Goal: Task Accomplishment & Management: Manage account settings

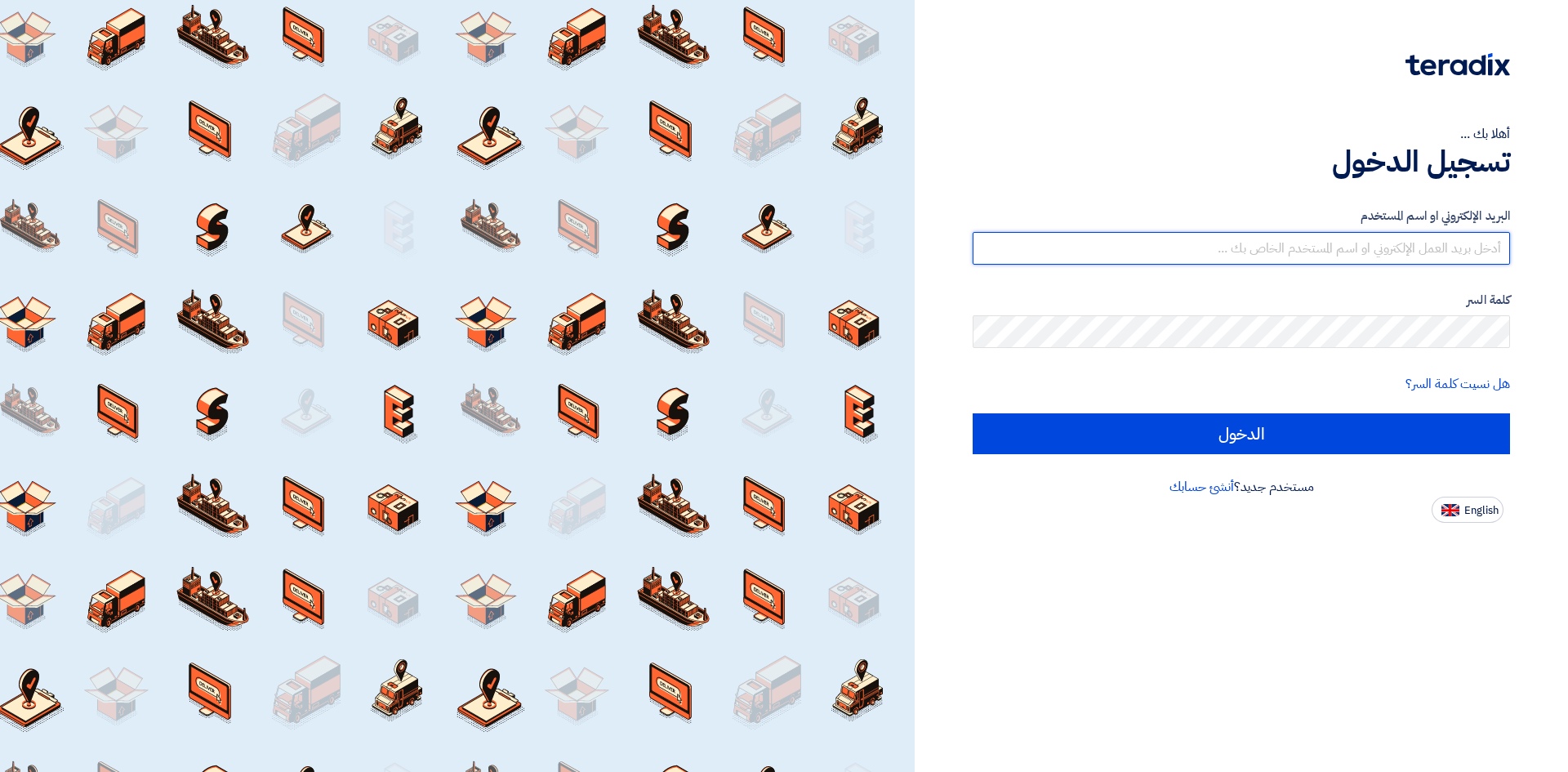
click at [1442, 238] on input "text" at bounding box center [1241, 247] width 537 height 32
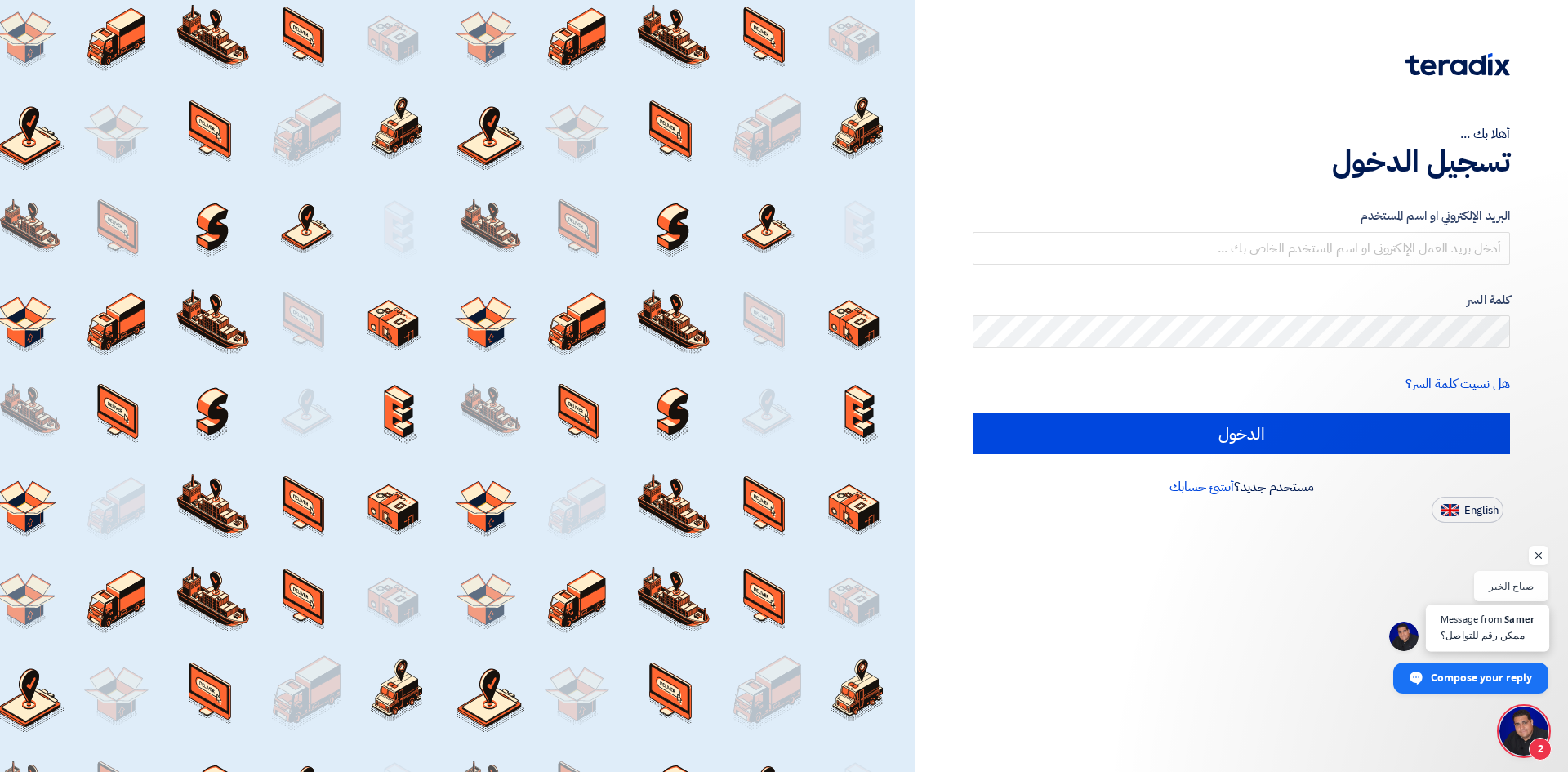
click at [1411, 633] on span "Open chat" at bounding box center [1404, 636] width 29 height 29
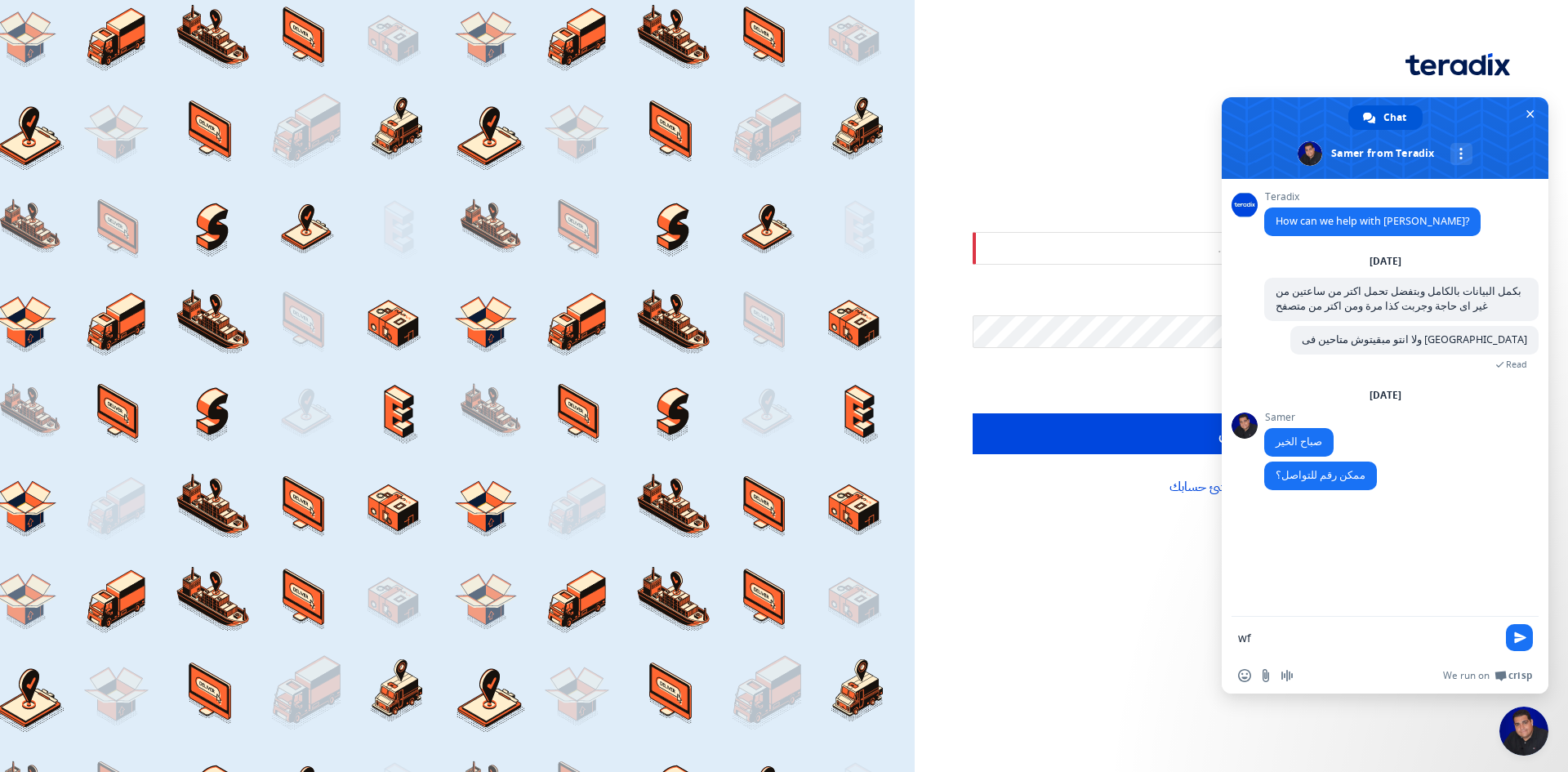
type textarea "w"
type textarea "صباح النور"
type textarea "01142365985"
click at [1044, 615] on div "أهلا بك ... تسجيل الدخول البريد الإلكتروني او اسم المستخدم كلمة السر هل نسيت كل…" at bounding box center [1241, 386] width 653 height 772
click at [1084, 247] on input "text" at bounding box center [1241, 247] width 537 height 32
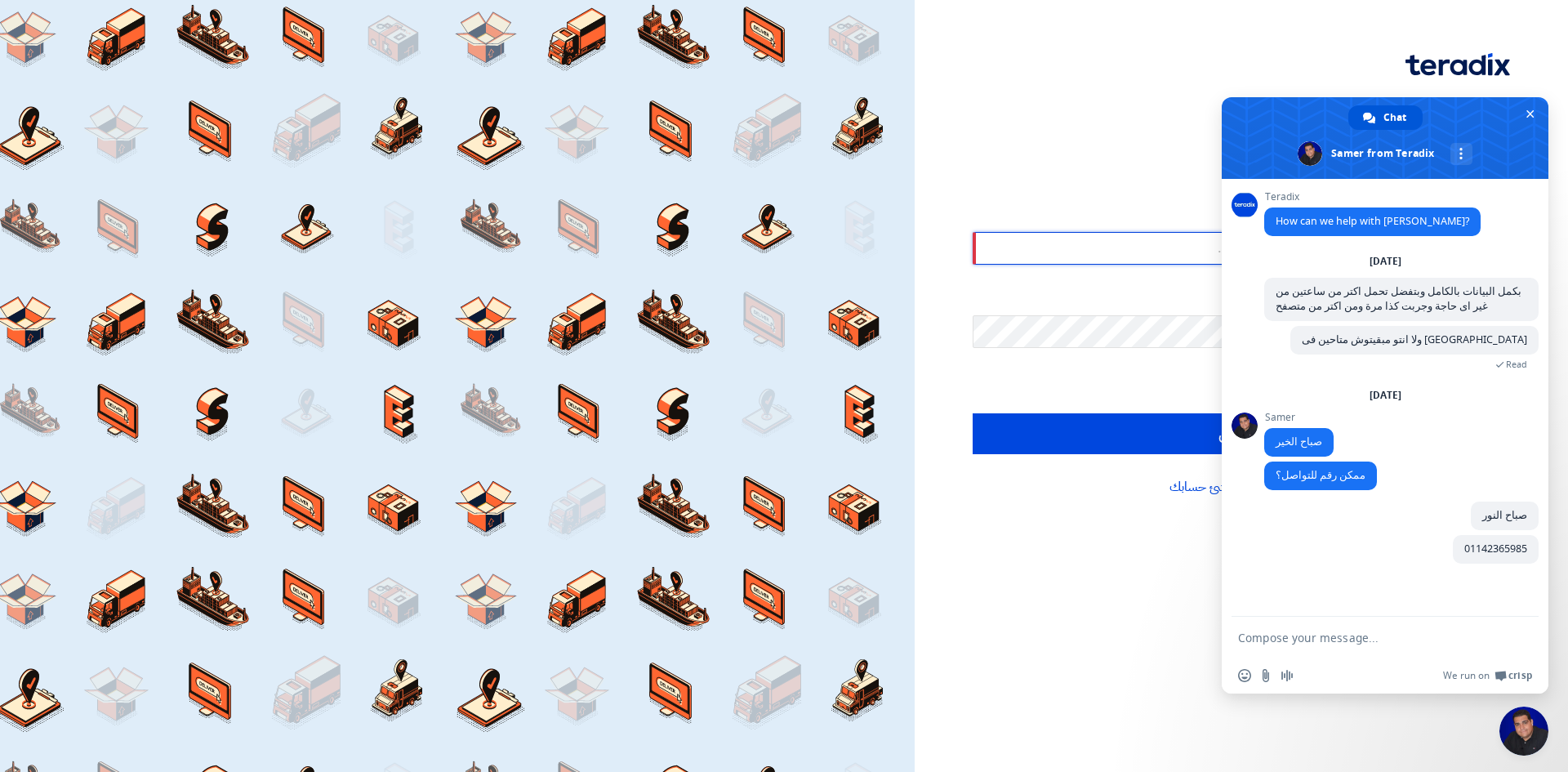
click at [1084, 247] on input "text" at bounding box center [1241, 247] width 537 height 32
click at [1103, 249] on input "text" at bounding box center [1241, 247] width 537 height 32
type input "[EMAIL_ADDRESS][DOMAIN_NAME]"
click at [973, 413] on input "الدخول" at bounding box center [1241, 433] width 537 height 41
click at [1530, 120] on span "Close chat" at bounding box center [1530, 114] width 17 height 17
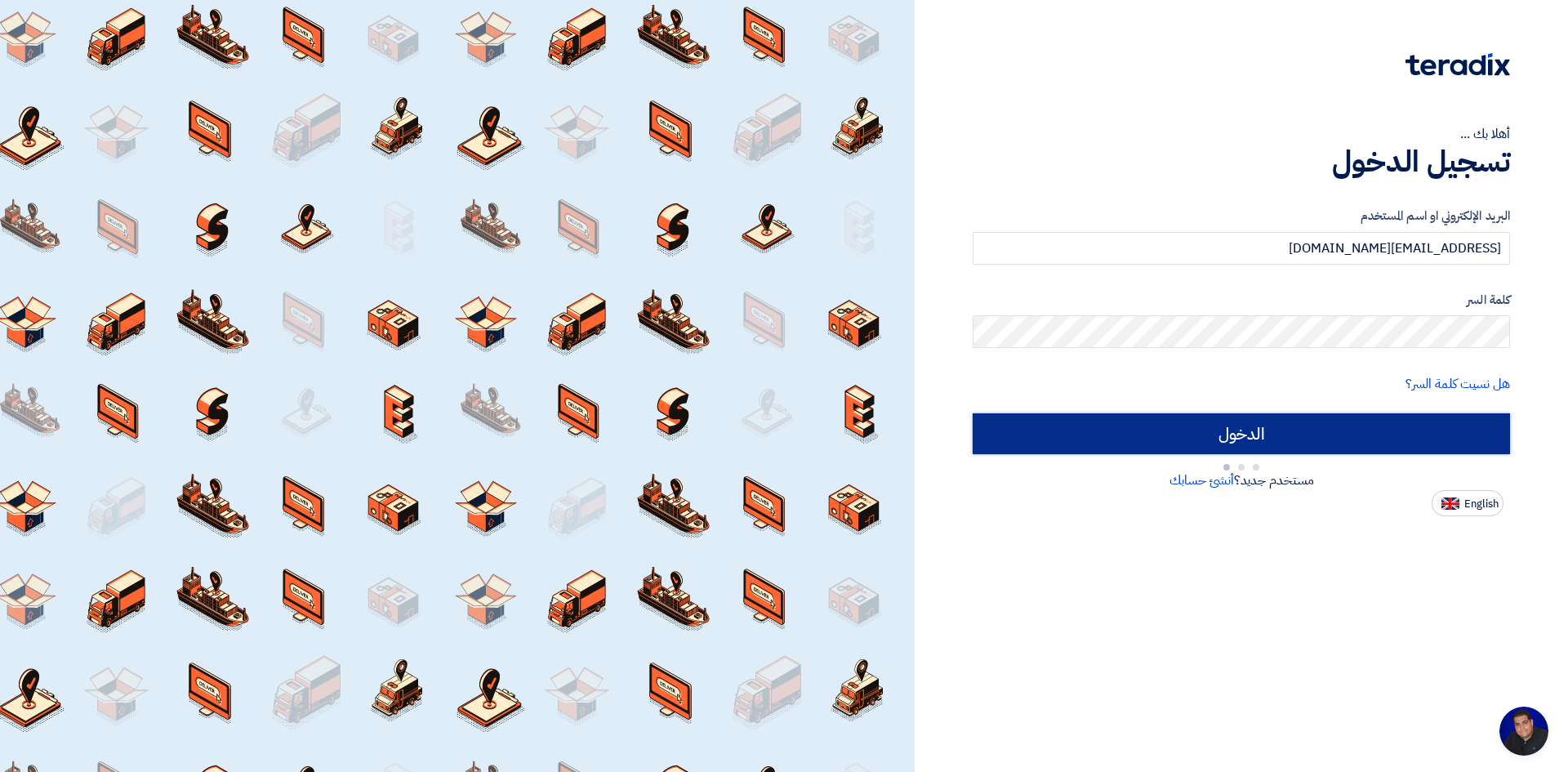
click at [1391, 432] on input "الدخول" at bounding box center [1241, 433] width 537 height 41
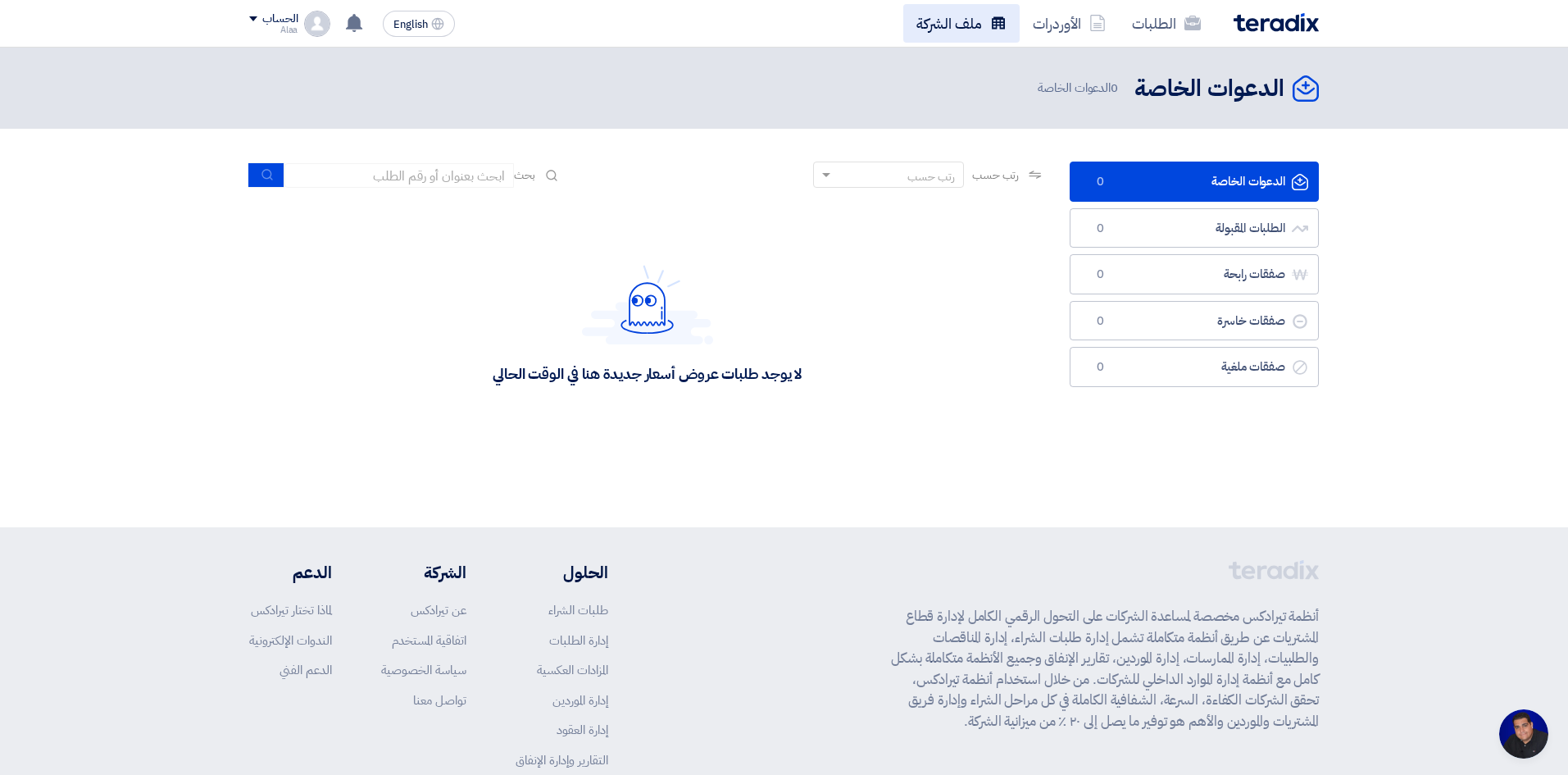
click at [988, 22] on link "ملف الشركة" at bounding box center [961, 23] width 117 height 38
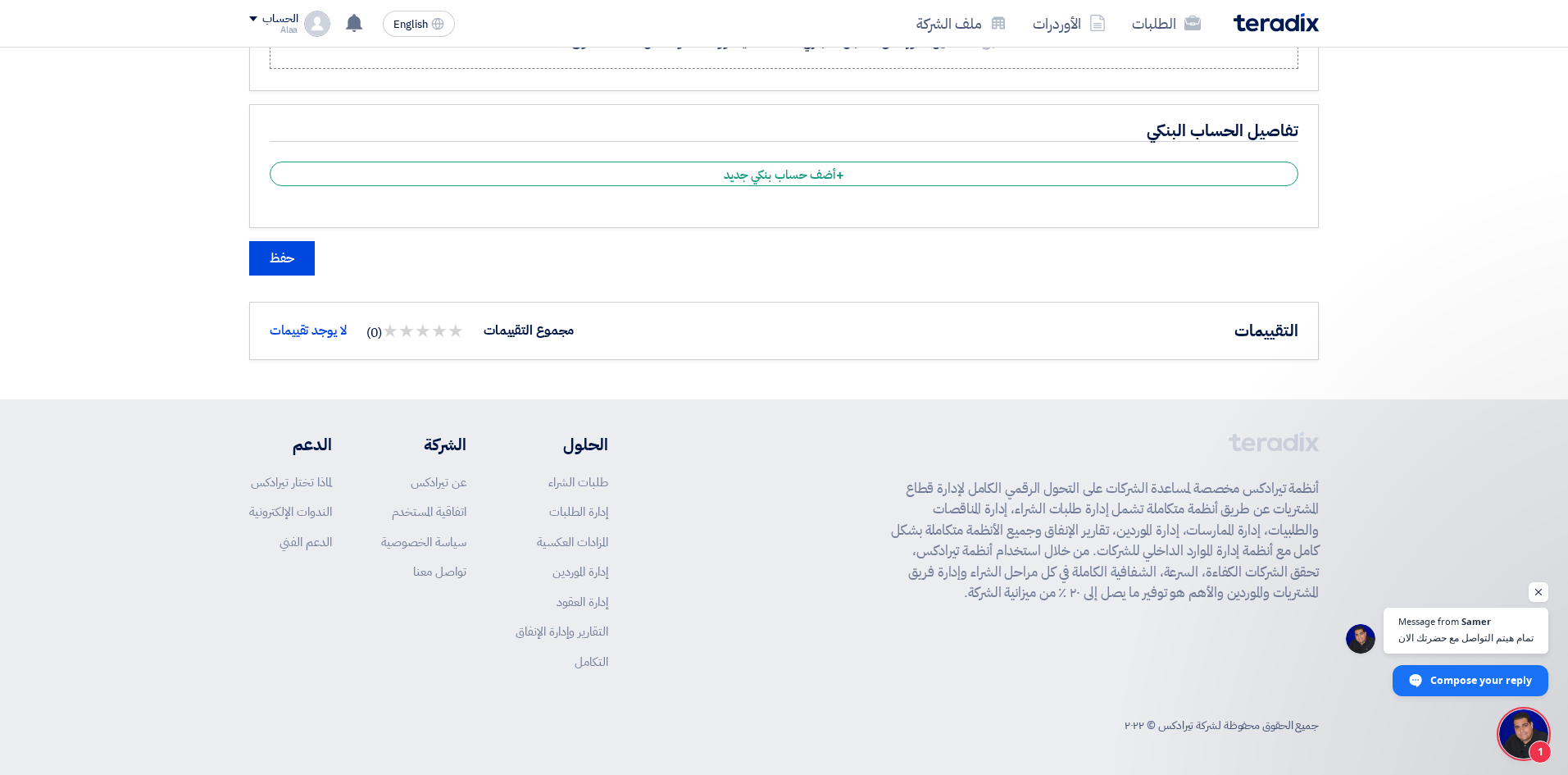
scroll to position [7, 0]
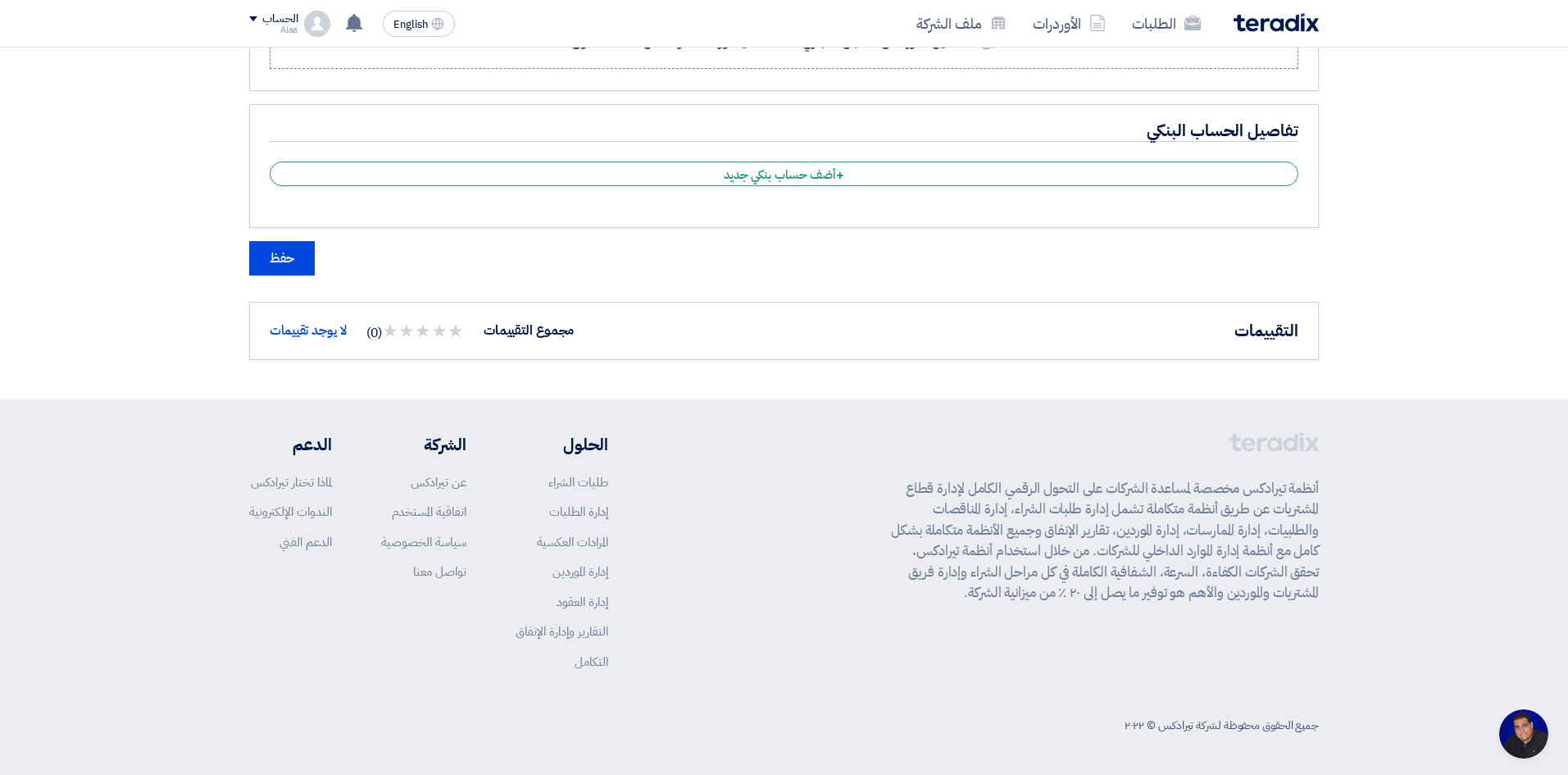
click at [1530, 734] on span "Open chat" at bounding box center [1523, 733] width 49 height 49
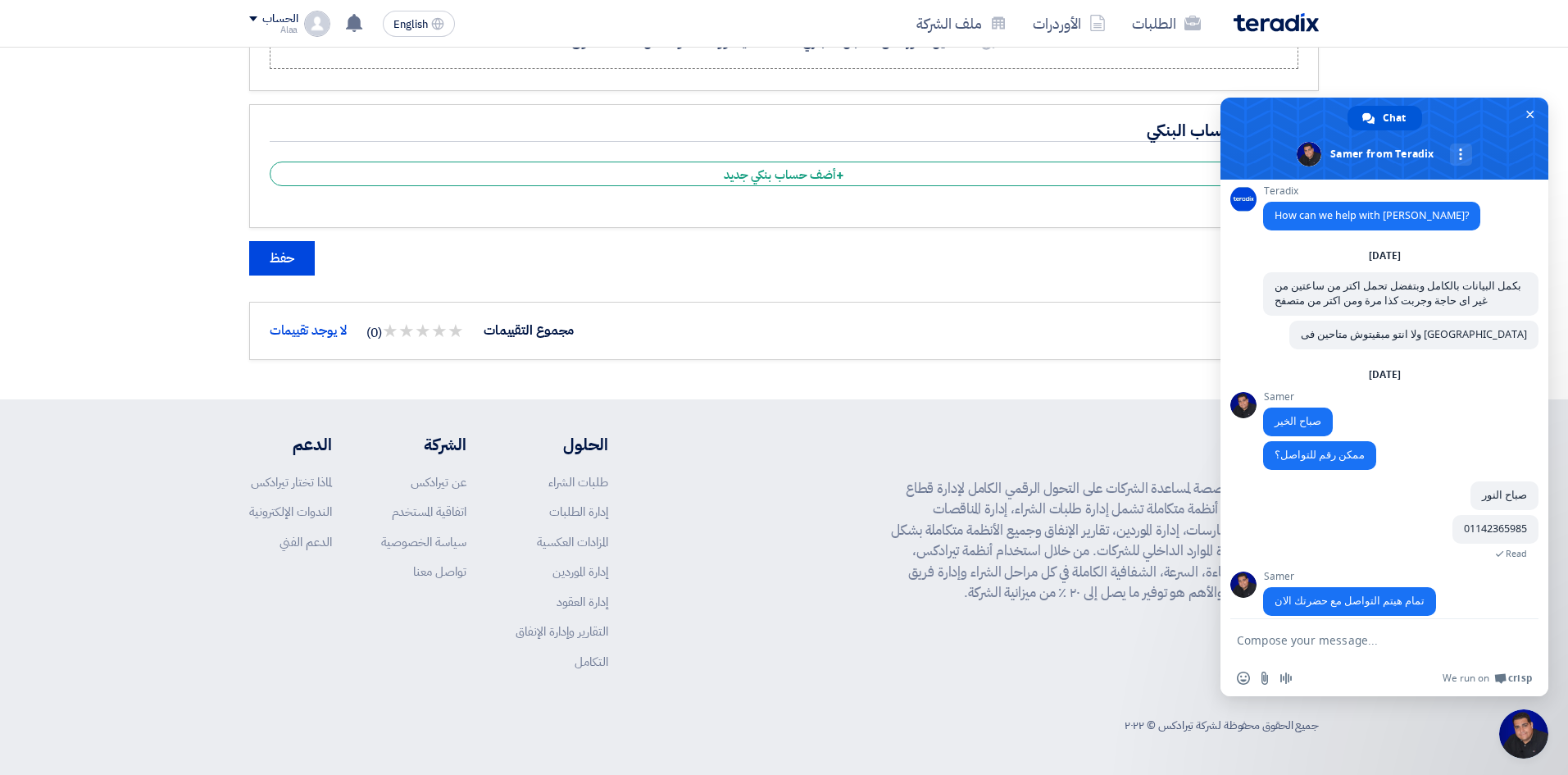
scroll to position [22, 0]
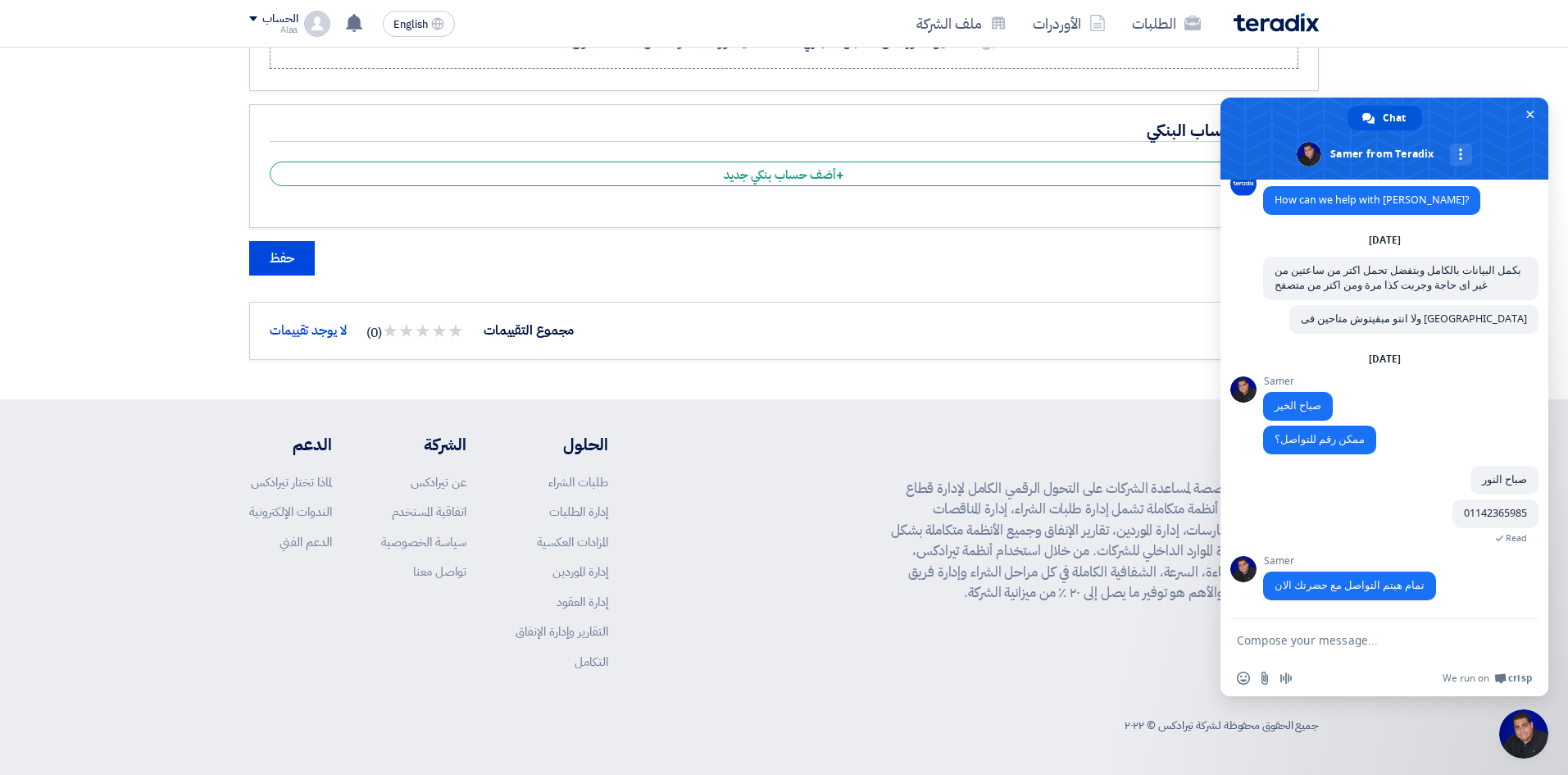
click at [1381, 642] on textarea "Compose your message..." at bounding box center [1366, 641] width 259 height 15
type textarea "شكرا"
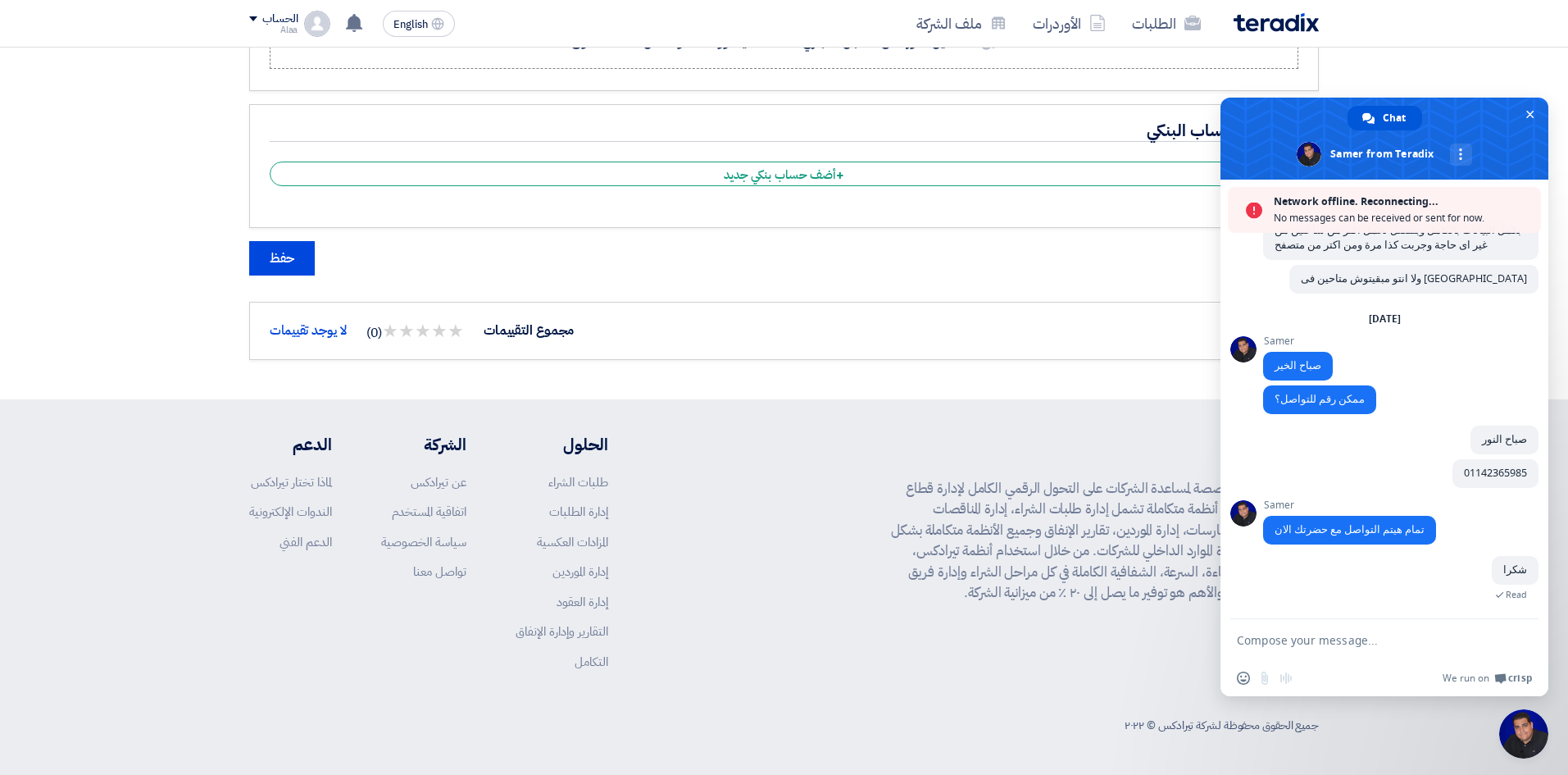
scroll to position [0, 0]
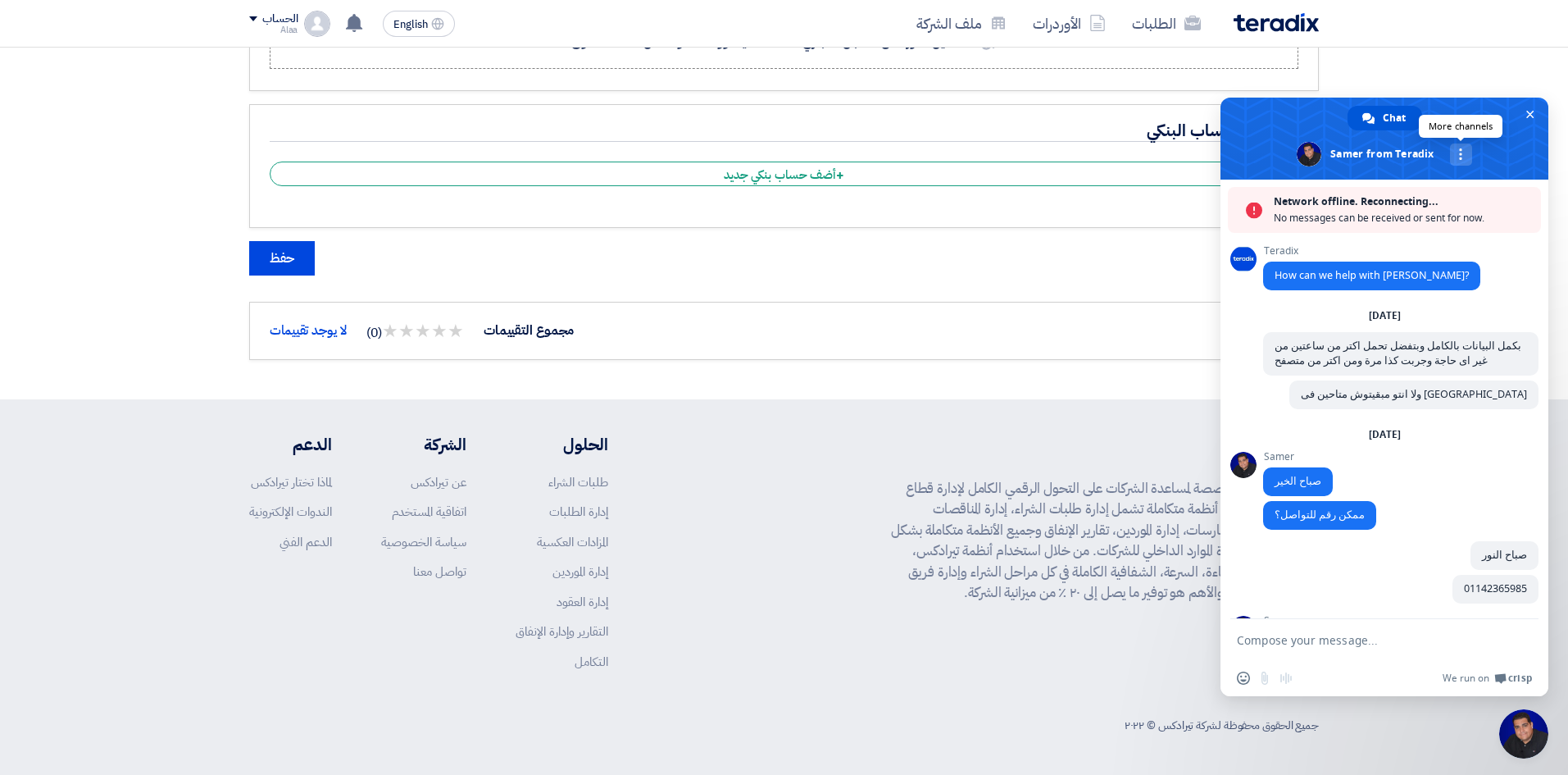
click at [1467, 164] on div "More channels" at bounding box center [1461, 154] width 22 height 22
click at [877, 255] on div "حفظ" at bounding box center [784, 258] width 1070 height 34
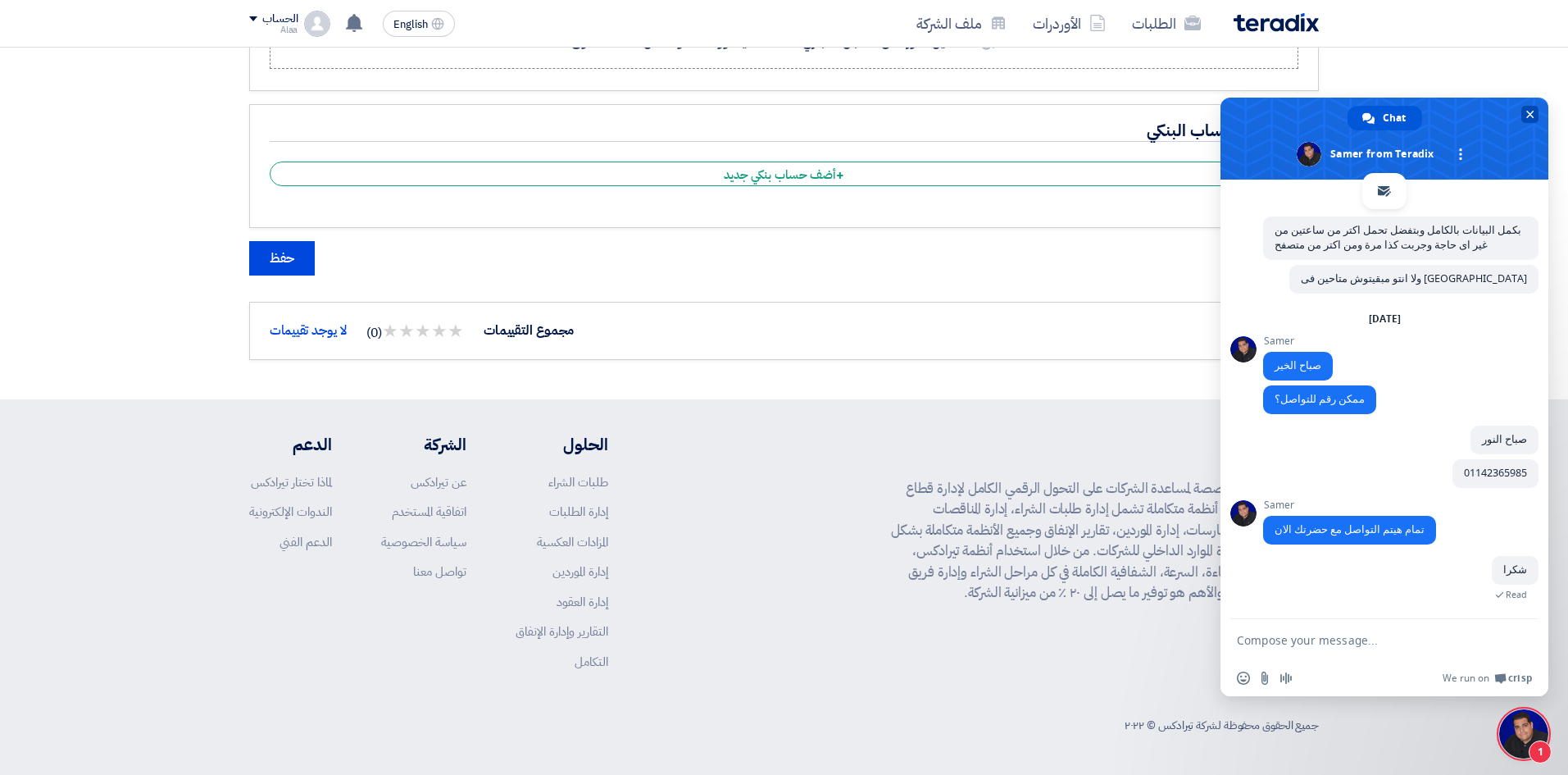
drag, startPoint x: 1531, startPoint y: 115, endPoint x: 1516, endPoint y: 137, distance: 26.6
click at [1531, 115] on span "Close chat" at bounding box center [1531, 115] width 8 height 8
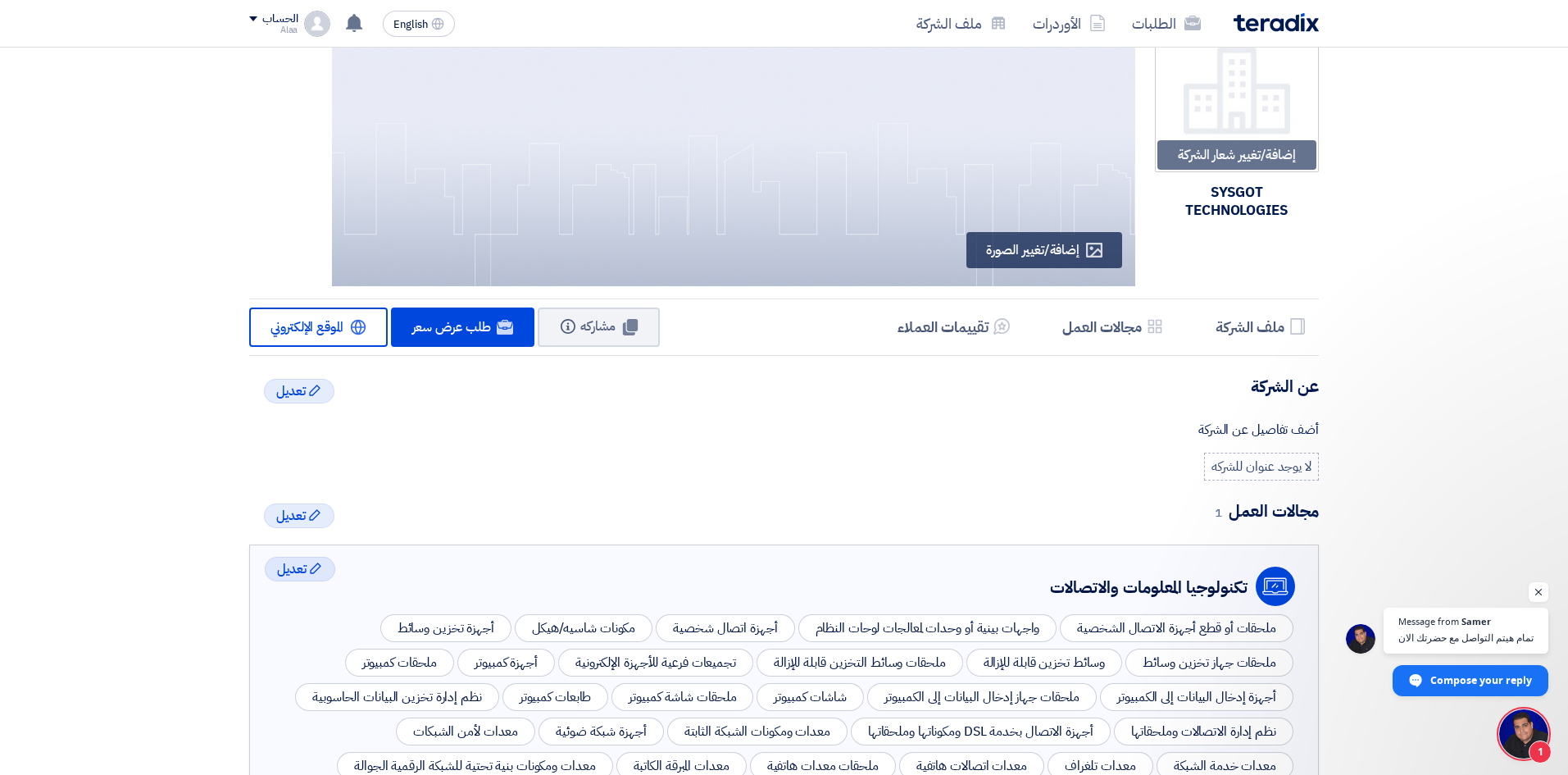
scroll to position [0, 0]
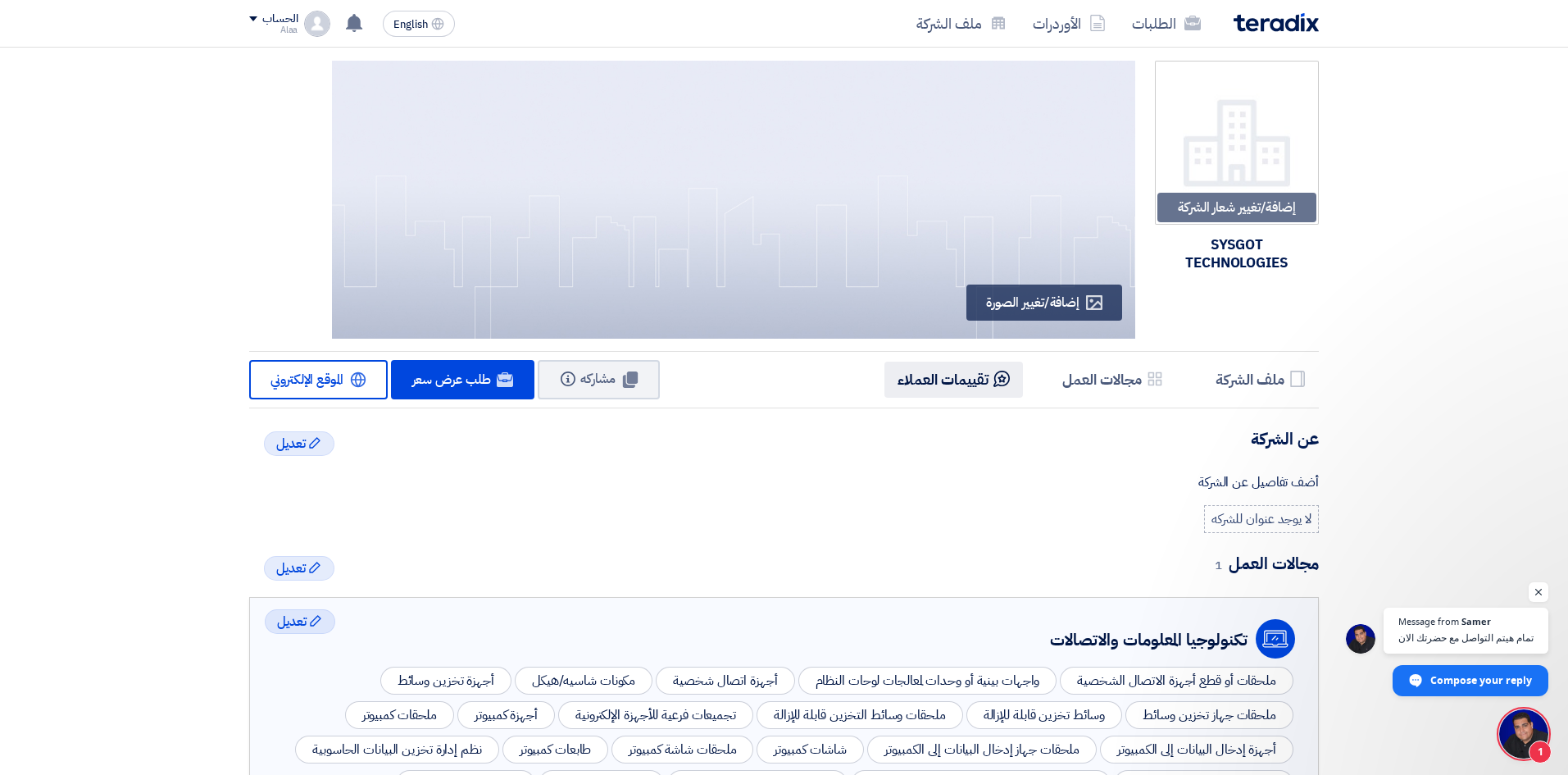
click at [955, 390] on li "Reviews تقييمات العملاء" at bounding box center [954, 379] width 138 height 35
click at [1233, 385] on h5 "ملف الشركة" at bounding box center [1250, 379] width 69 height 19
click at [1260, 388] on h5 "ملف الشركة" at bounding box center [1250, 379] width 69 height 19
click at [1272, 476] on div "أضف تفاصيل عن الشركة" at bounding box center [784, 482] width 1070 height 20
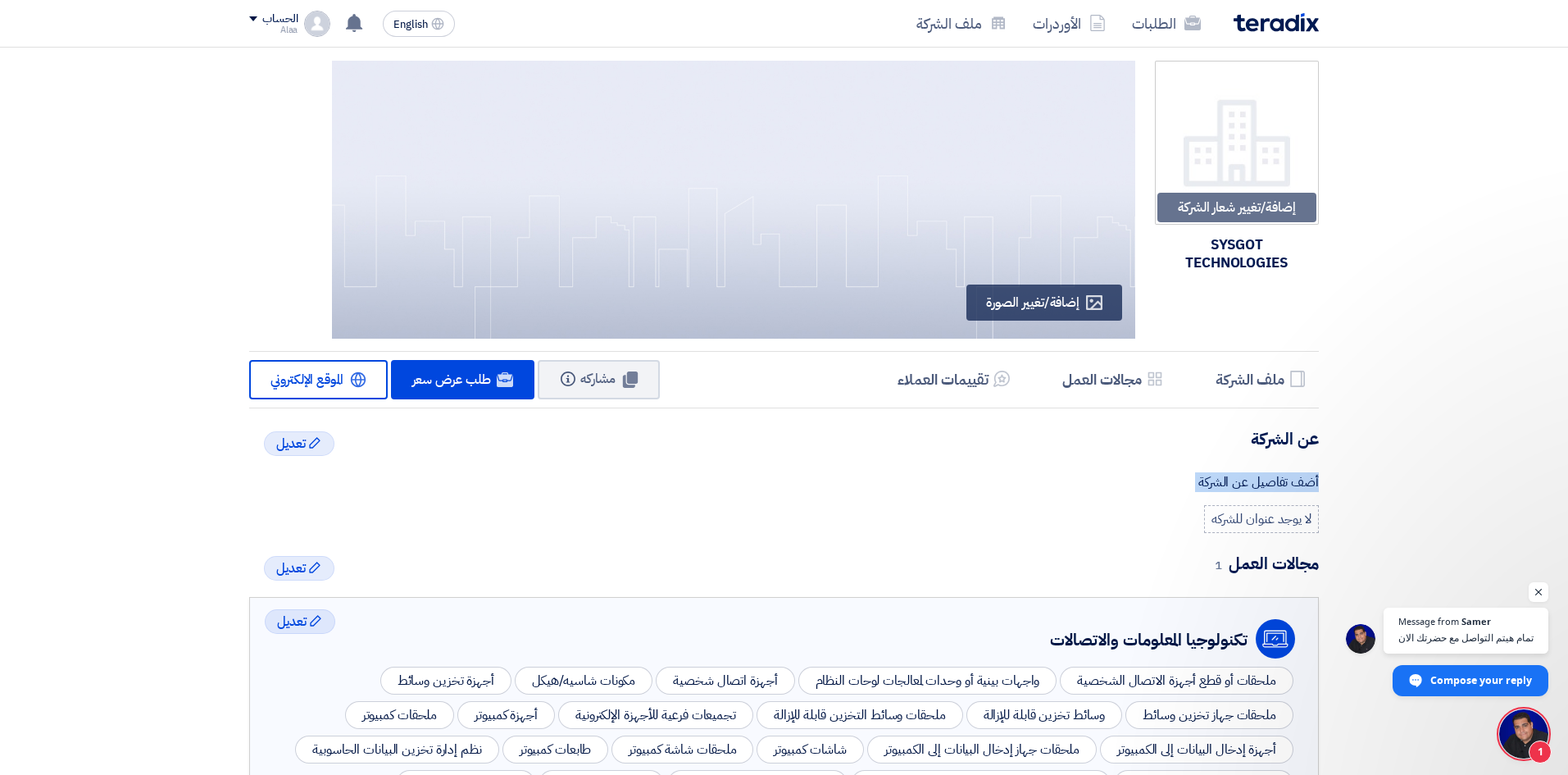
click at [1272, 476] on div "أضف تفاصيل عن الشركة" at bounding box center [784, 482] width 1070 height 20
click at [833, 519] on div "Edit تعديل عن الشركة أضف تفاصيل عن الشركة لا يوجد عنوان للشركه" at bounding box center [784, 481] width 1070 height 105
click at [1178, 488] on div "أضف تفاصيل عن الشركة" at bounding box center [784, 482] width 1070 height 20
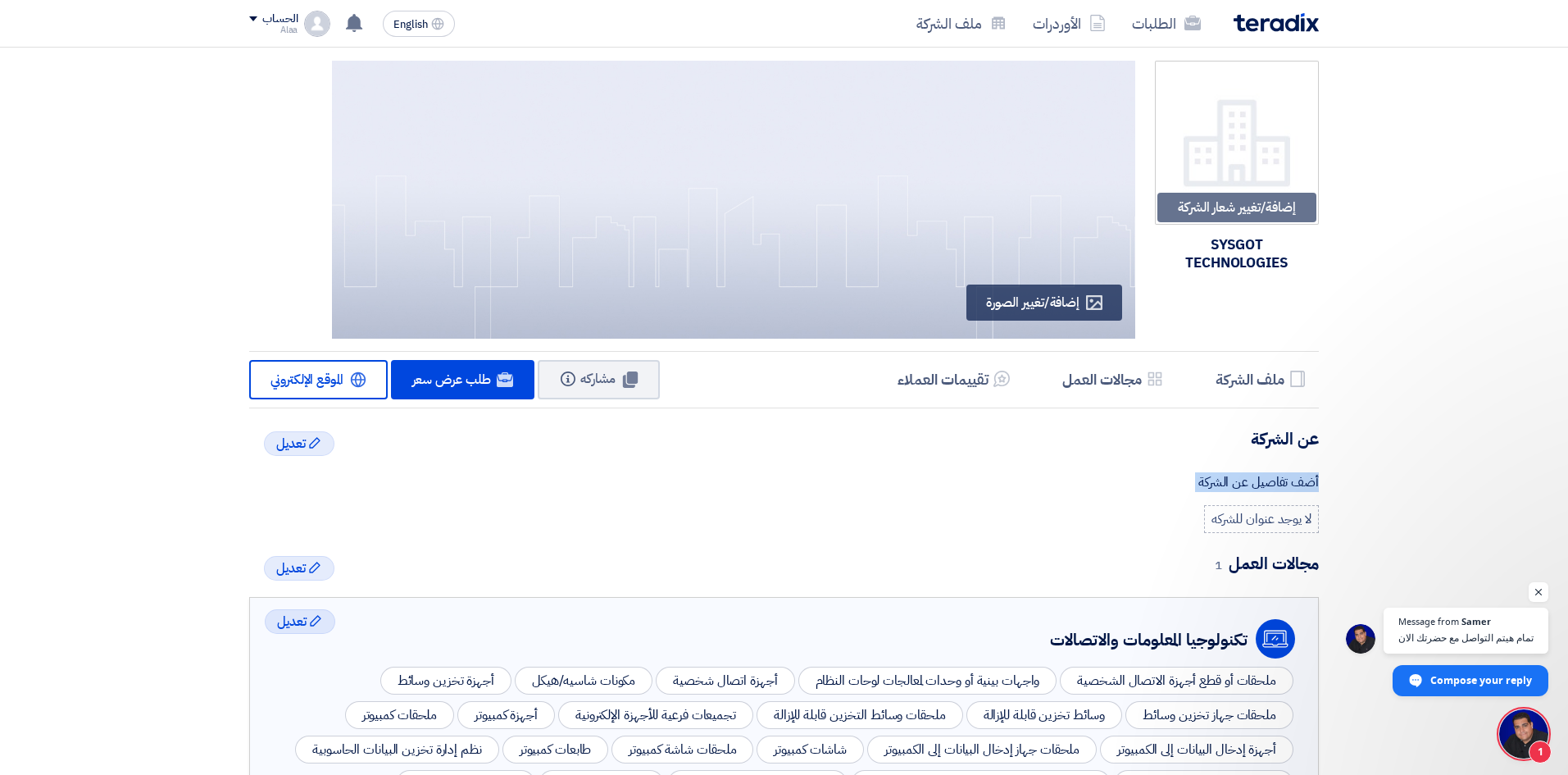
click at [1000, 468] on div "Edit تعديل عن الشركة أضف تفاصيل عن الشركة لا يوجد عنوان للشركه" at bounding box center [784, 481] width 1070 height 105
drag, startPoint x: 1334, startPoint y: 482, endPoint x: 1051, endPoint y: 480, distance: 283.0
click at [1024, 472] on div "أضف تفاصيل عن الشركة" at bounding box center [784, 482] width 1070 height 20
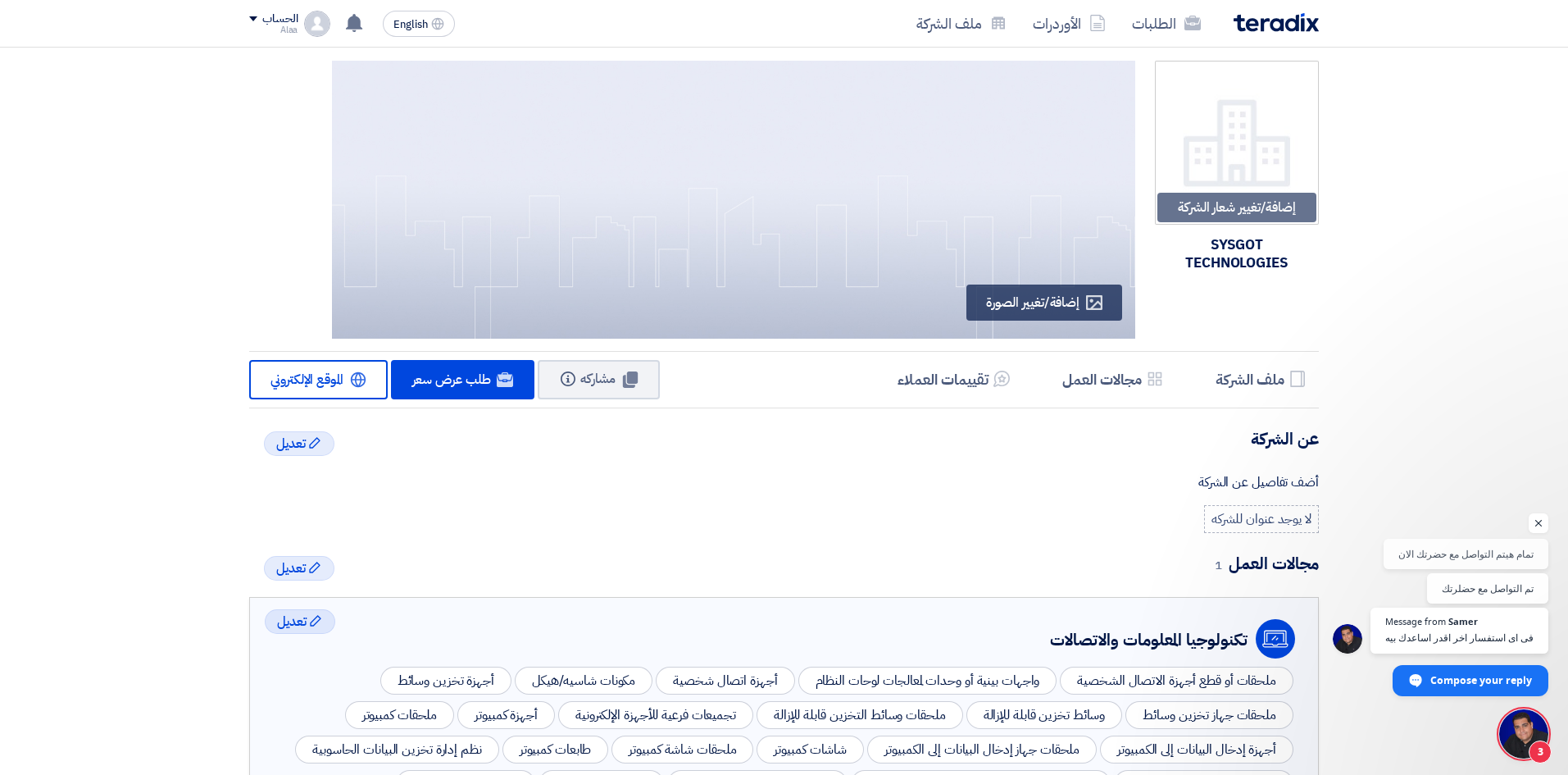
click at [1510, 734] on span "Open chat" at bounding box center [1523, 733] width 49 height 49
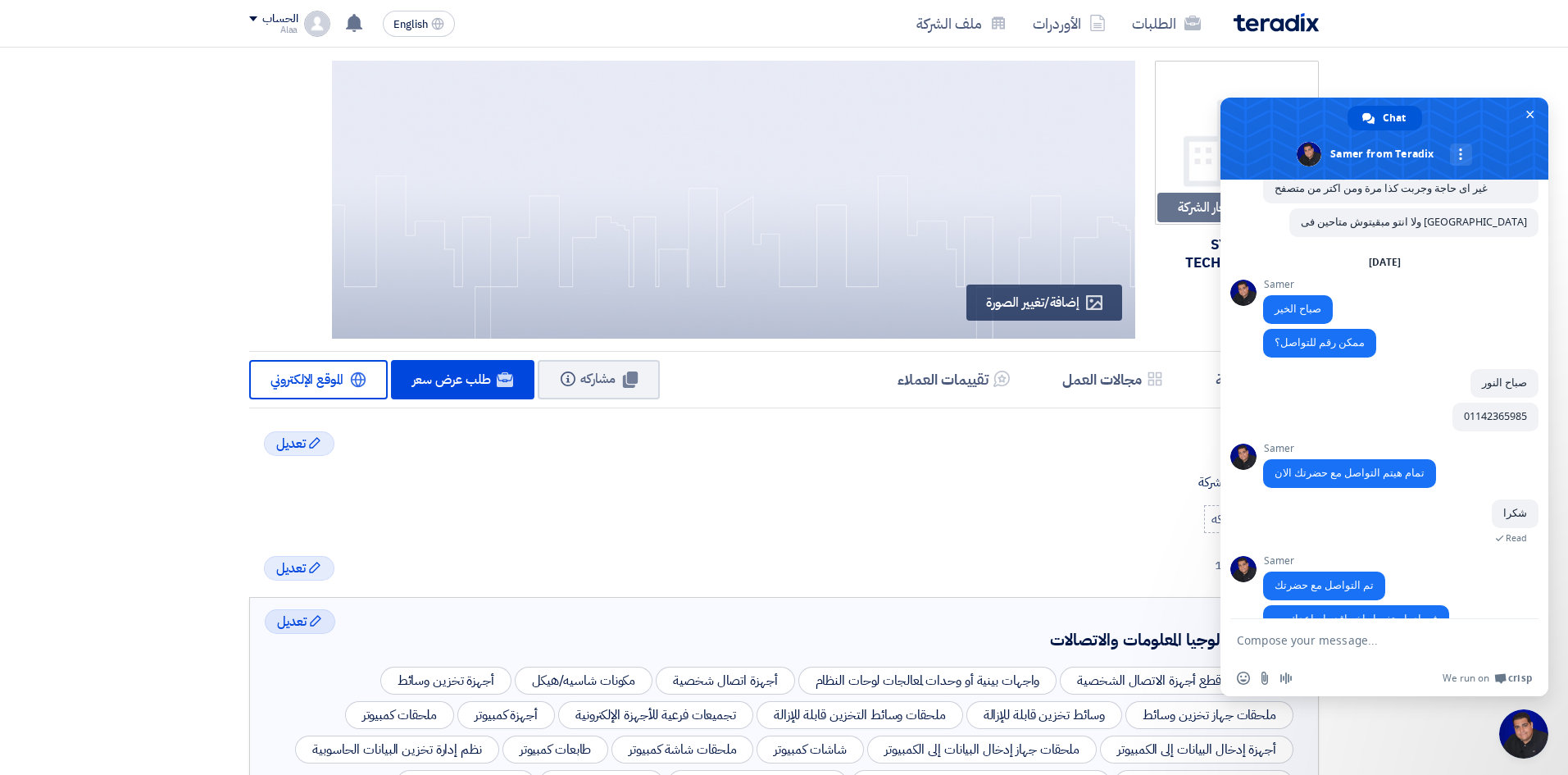
scroll to position [152, 0]
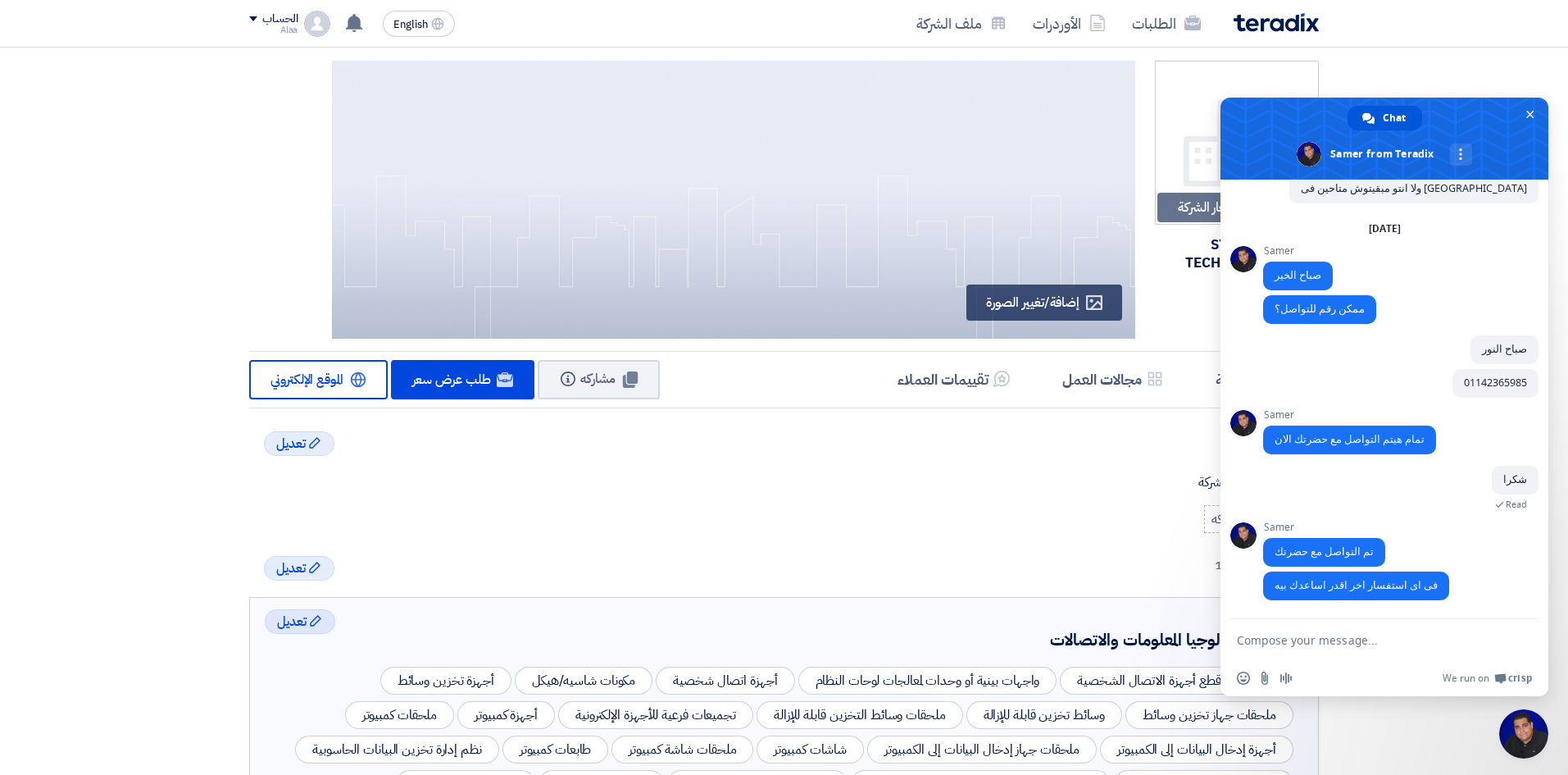
click at [1367, 640] on textarea "Compose your message..." at bounding box center [1366, 641] width 259 height 15
type textarea "شكرا لحضرتك"
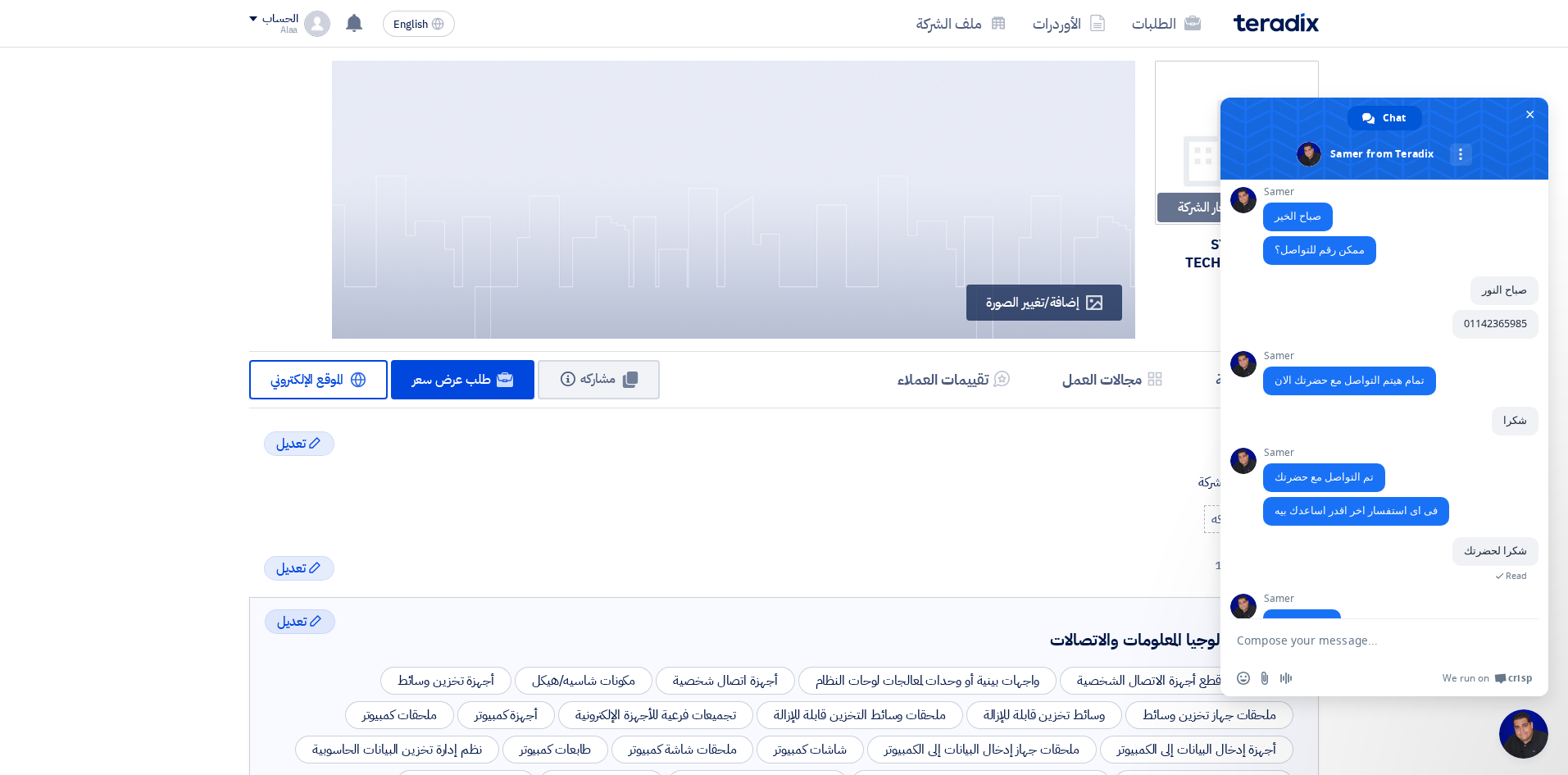
scroll to position [249, 0]
